Goal: Check status: Check status

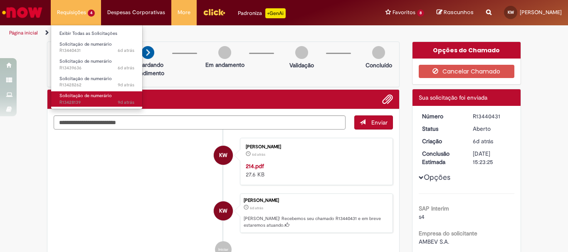
click at [96, 97] on span "Solicitação de numerário" at bounding box center [85, 96] width 52 height 6
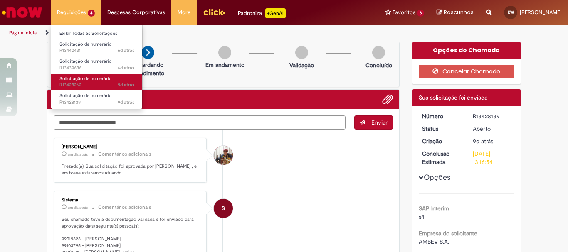
click at [77, 79] on span "Solicitação de numerário" at bounding box center [85, 79] width 52 height 6
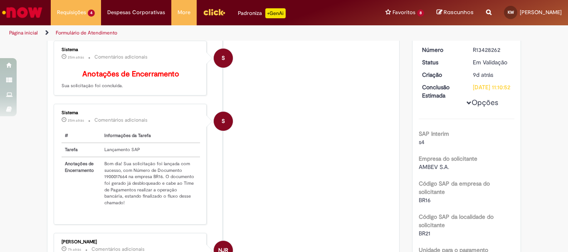
scroll to position [42, 0]
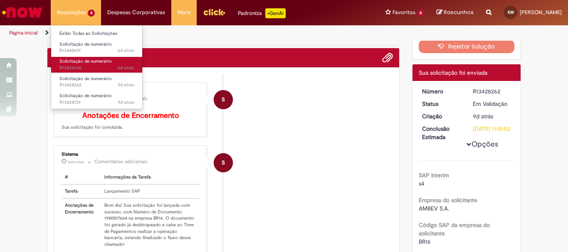
click at [85, 62] on span "Solicitação de numerário" at bounding box center [85, 61] width 52 height 6
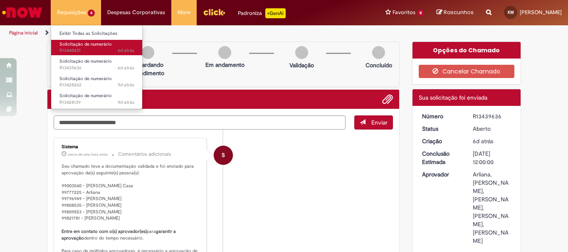
click at [80, 48] on span "6d atrás 6 dias atrás R13440431" at bounding box center [96, 50] width 75 height 7
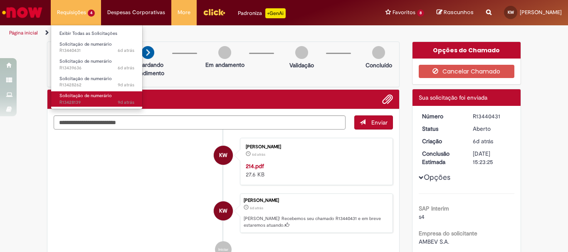
click at [70, 101] on span "9d atrás 9 dias atrás R13428139" at bounding box center [96, 102] width 75 height 7
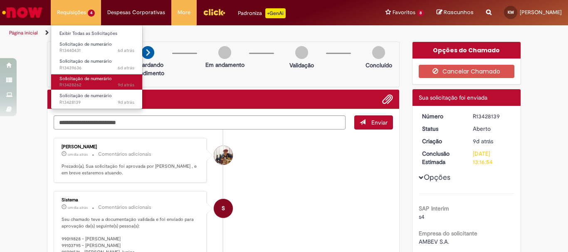
click at [76, 80] on span "Solicitação de numerário" at bounding box center [85, 79] width 52 height 6
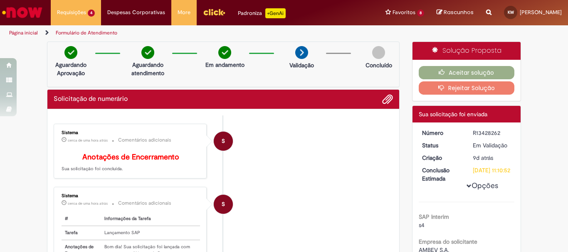
scroll to position [83, 0]
